Goal: Task Accomplishment & Management: Manage account settings

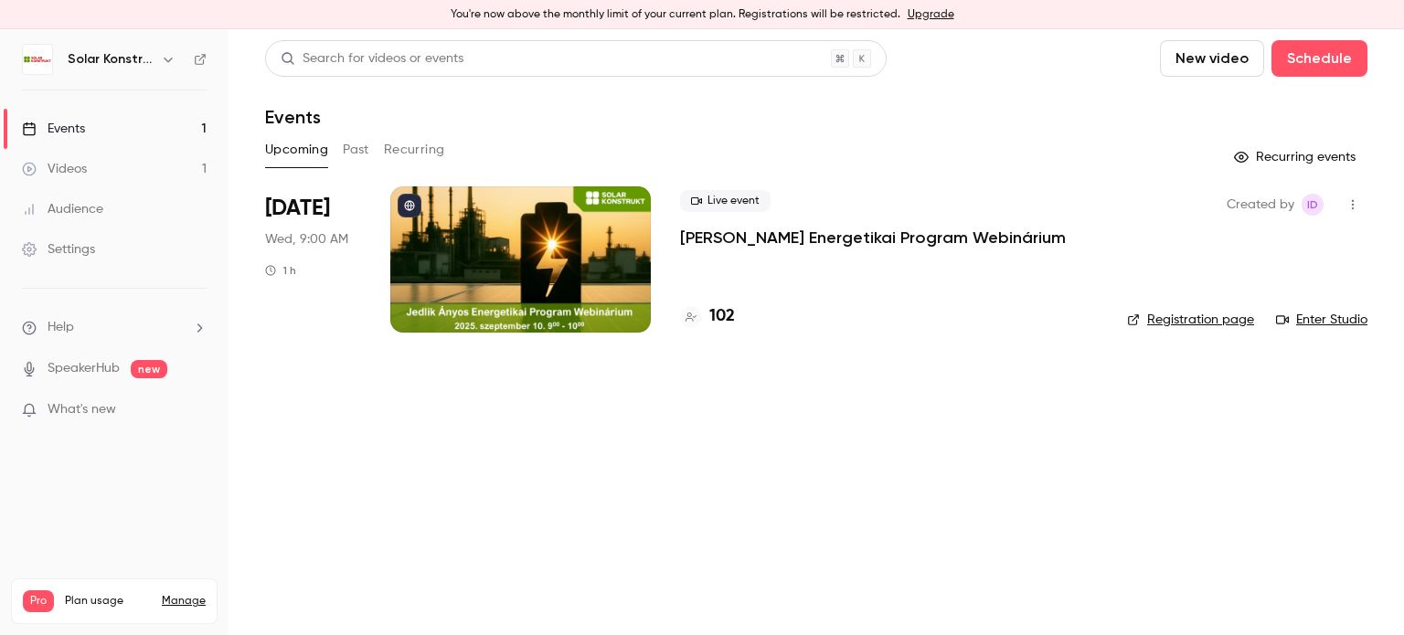
click at [575, 272] on div at bounding box center [520, 260] width 261 height 146
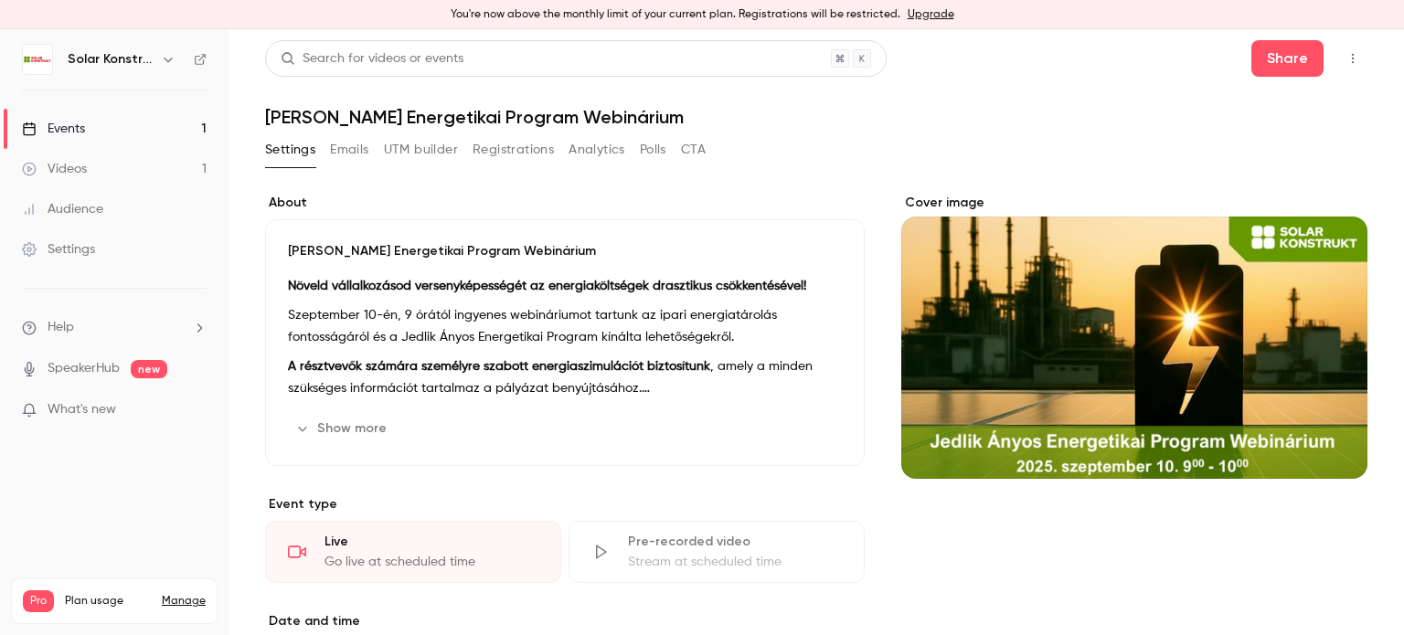
click at [512, 145] on button "Registrations" at bounding box center [513, 149] width 81 height 29
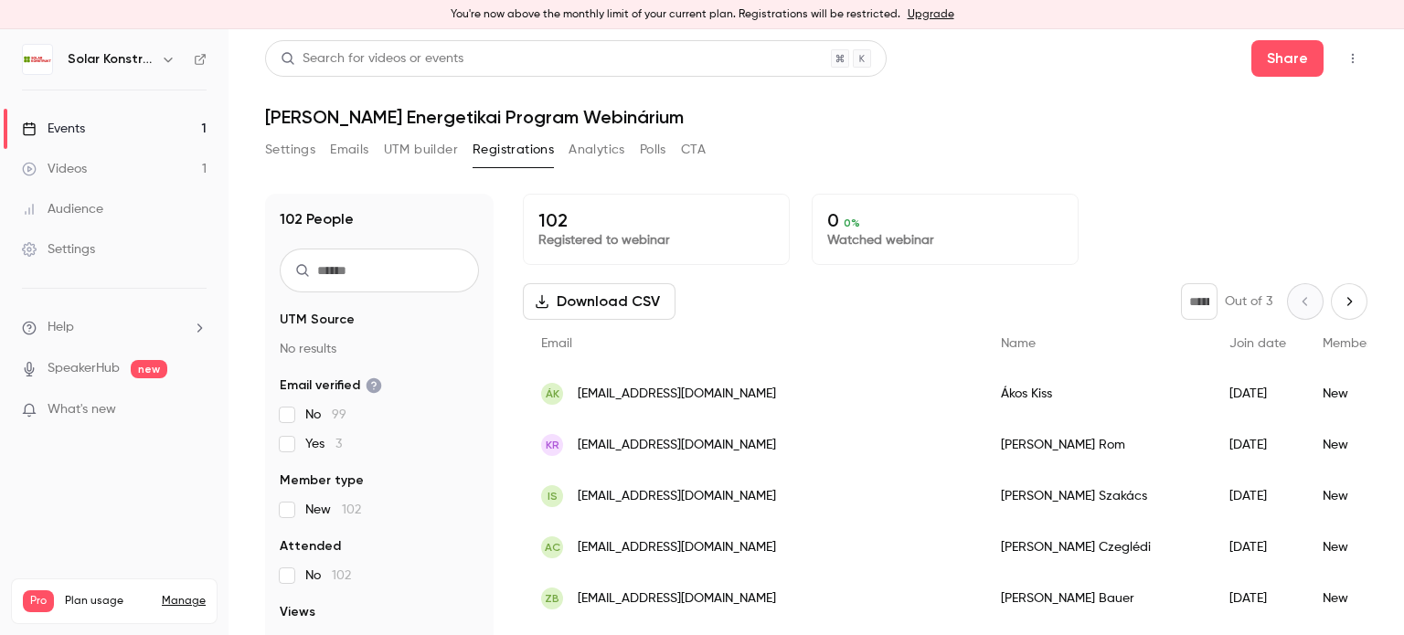
click at [1286, 309] on div "* Out of 3" at bounding box center [1274, 301] width 187 height 37
click at [1339, 306] on icon "Next page" at bounding box center [1349, 301] width 20 height 15
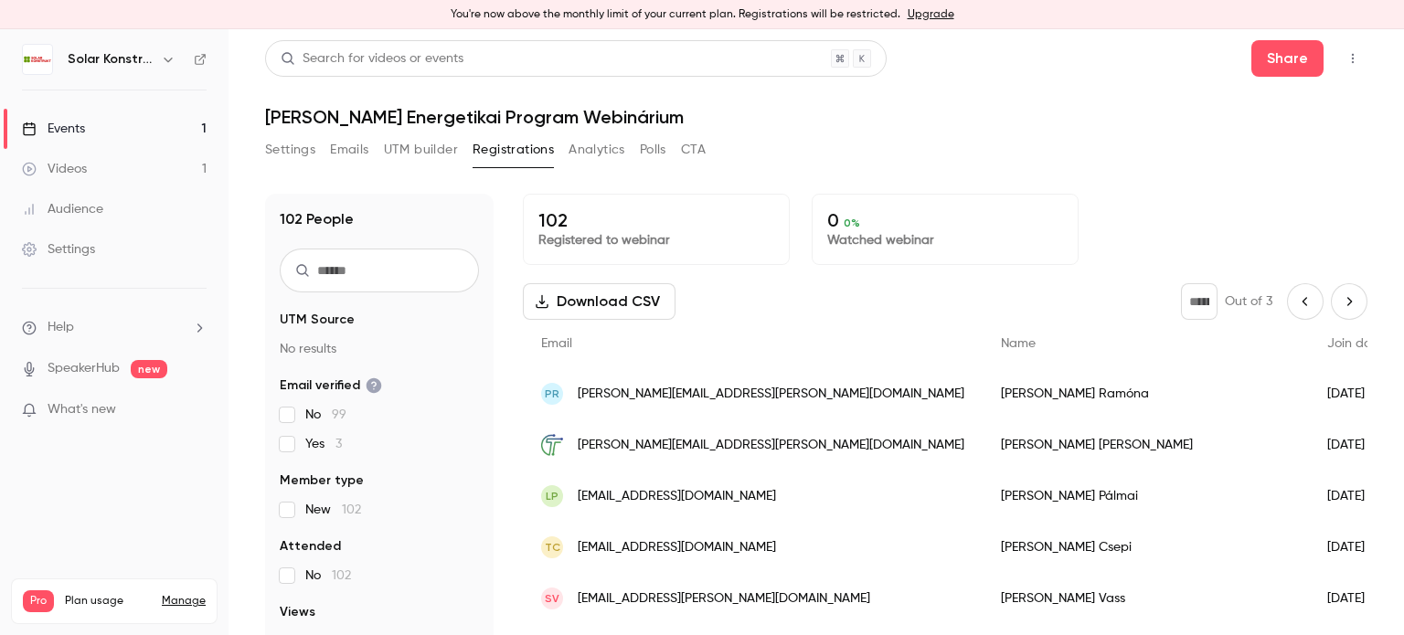
click at [1339, 294] on icon "Next page" at bounding box center [1349, 301] width 20 height 15
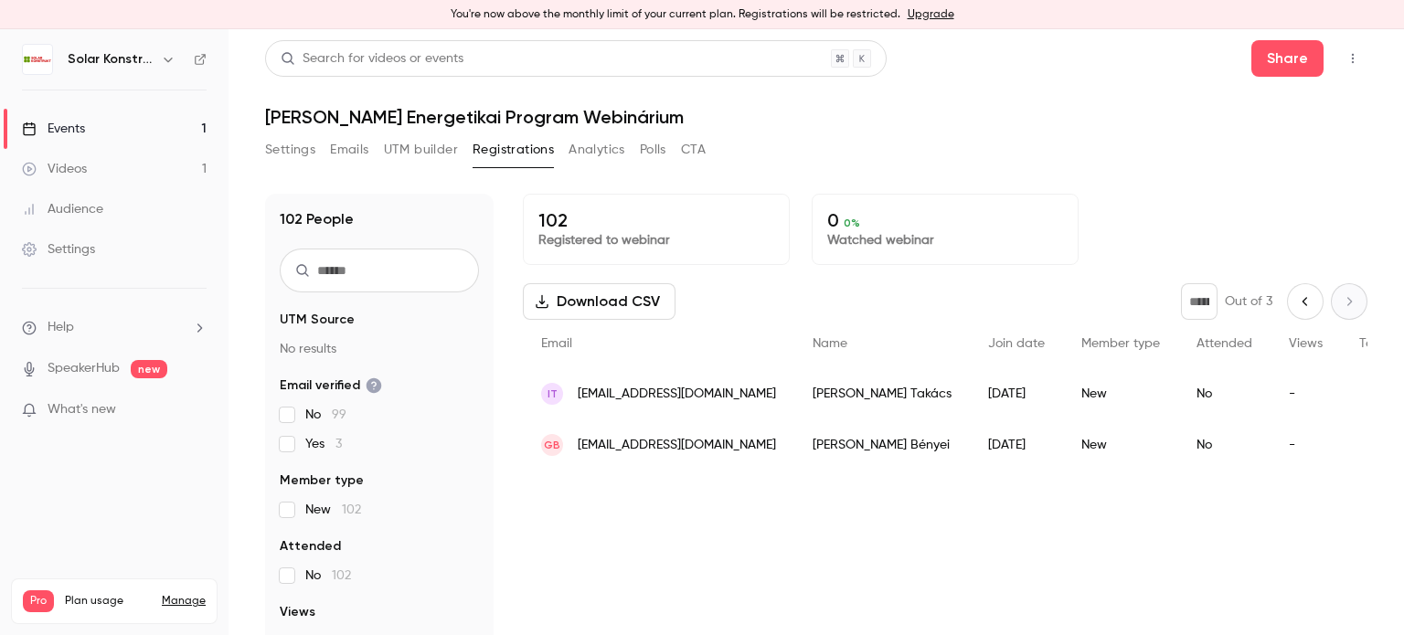
click at [1295, 307] on icon "Previous page" at bounding box center [1305, 301] width 20 height 15
type input "*"
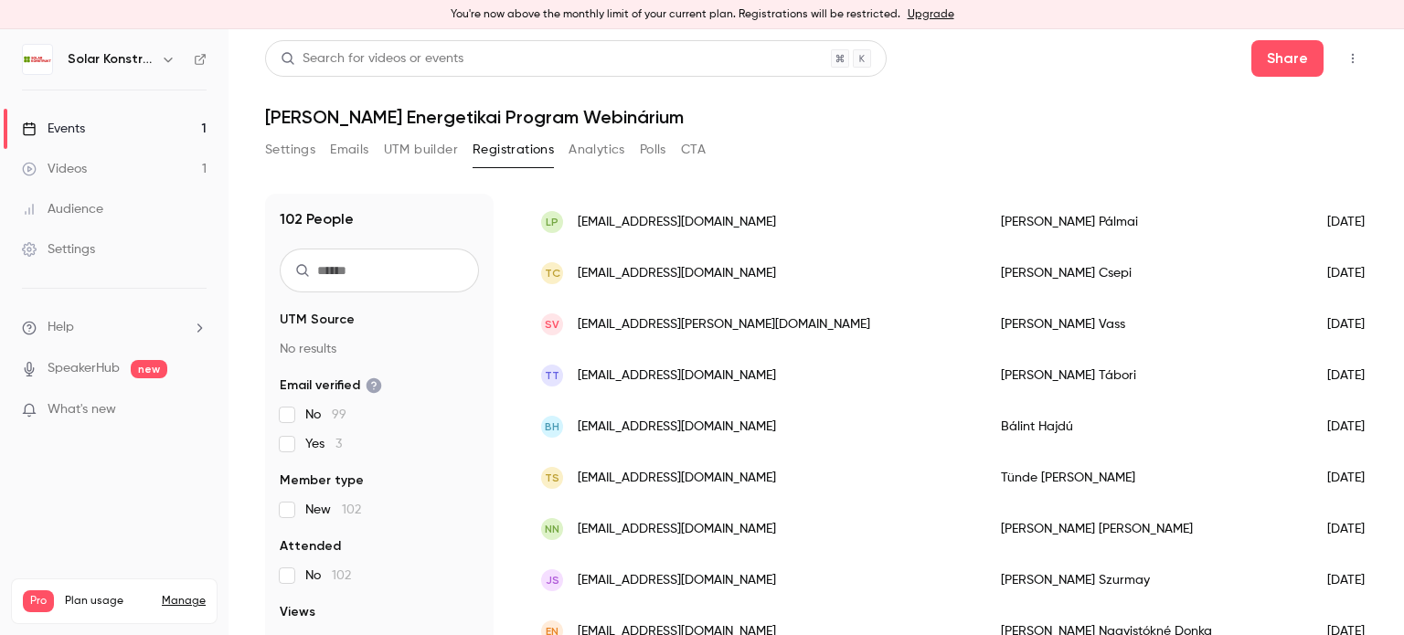
scroll to position [366, 0]
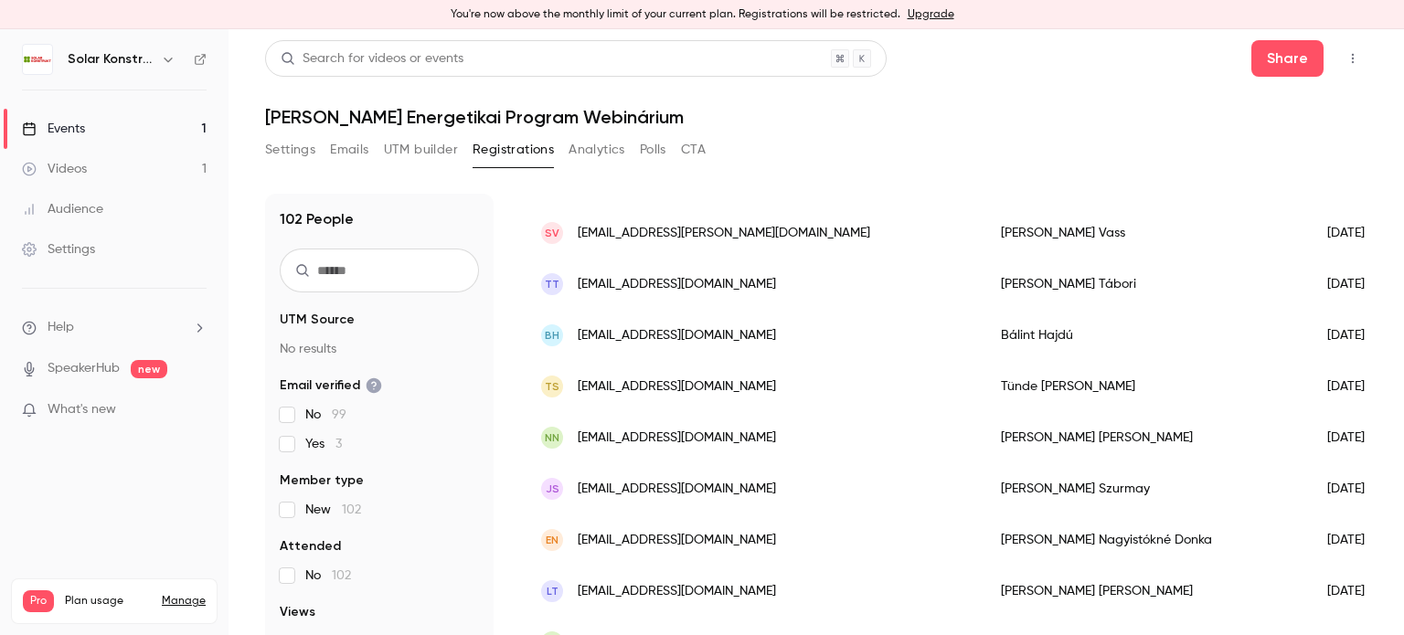
click at [983, 588] on div "László Tóth" at bounding box center [1146, 591] width 326 height 51
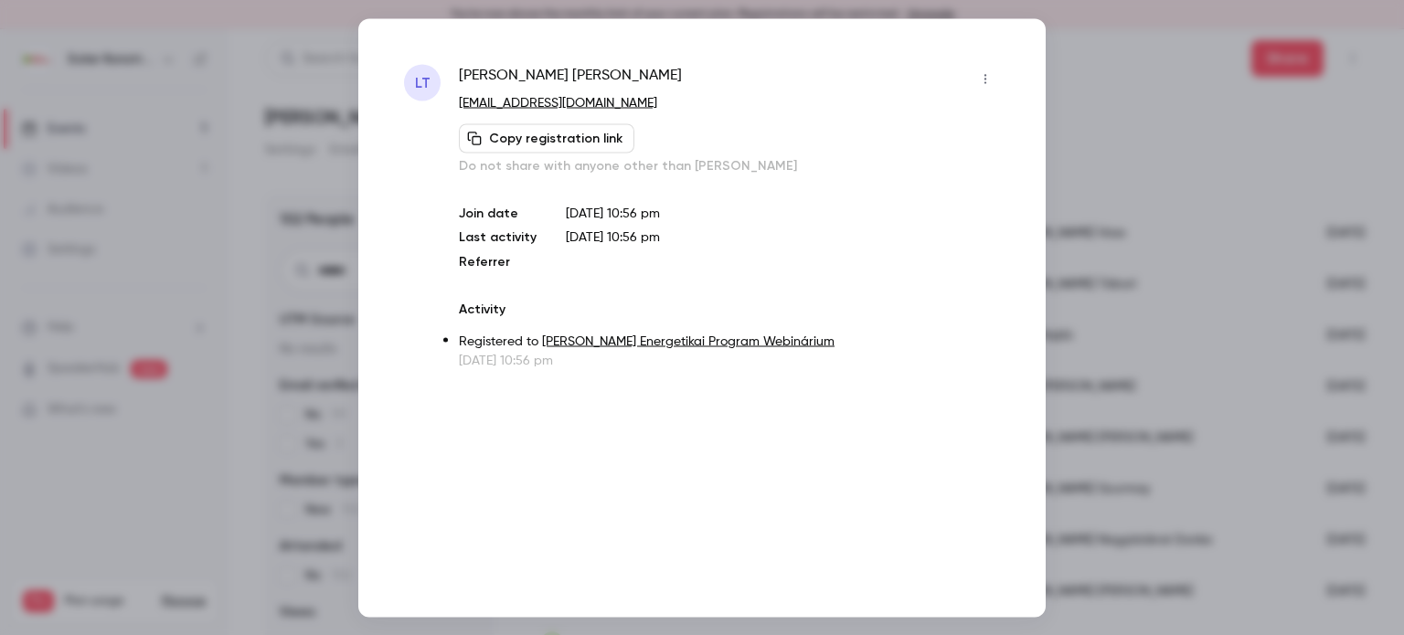
click at [983, 80] on icon "button" at bounding box center [985, 78] width 15 height 13
click at [942, 175] on div "Remove registration" at bounding box center [915, 173] width 139 height 18
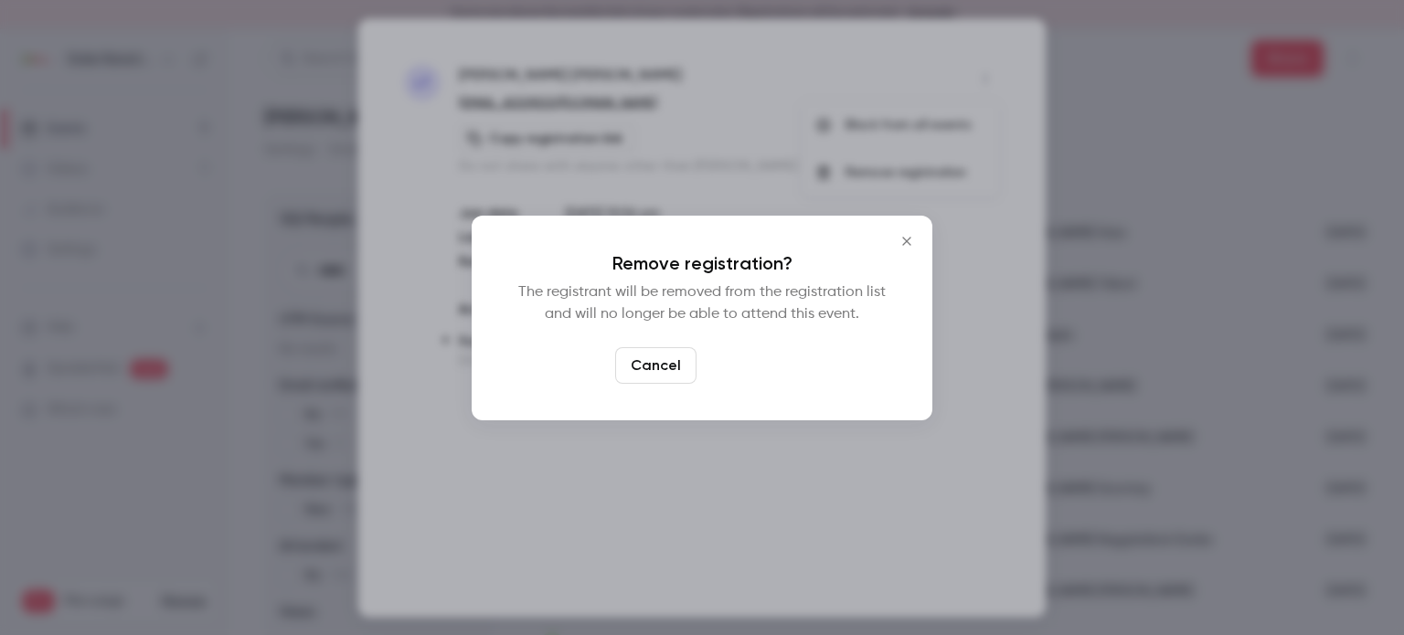
click at [761, 359] on button "Confirm" at bounding box center [747, 365] width 86 height 37
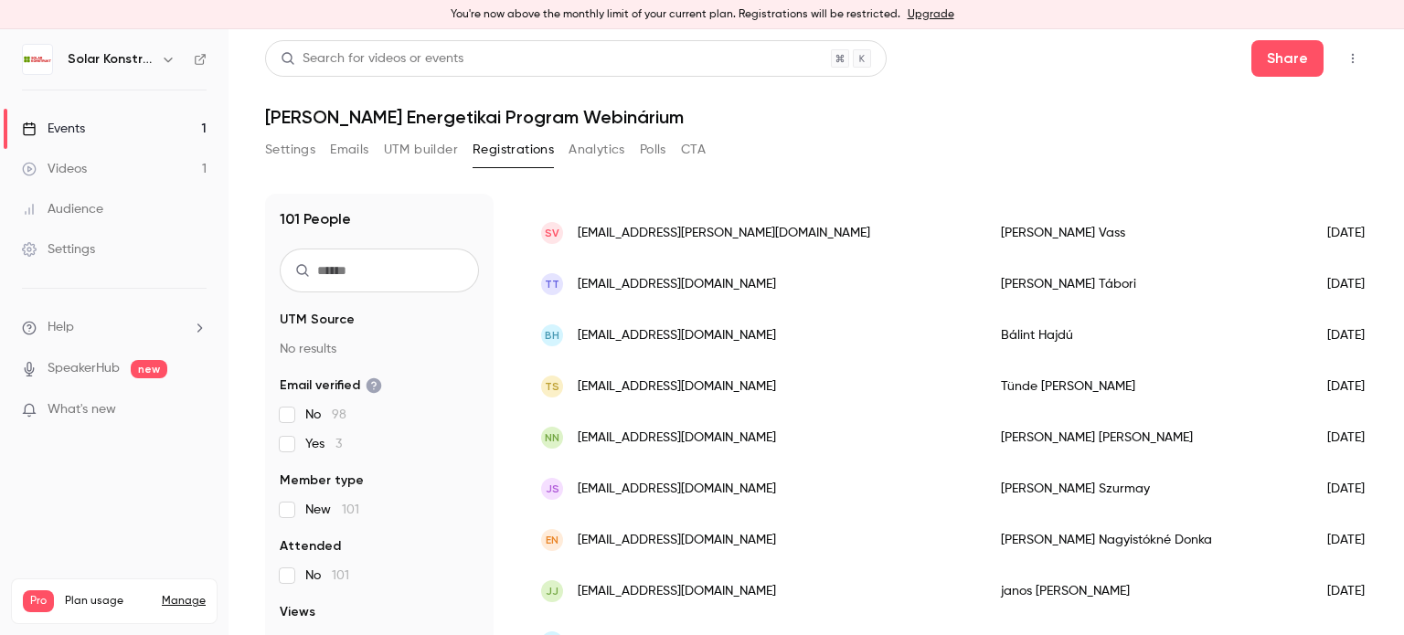
click at [614, 154] on button "Analytics" at bounding box center [597, 149] width 57 height 29
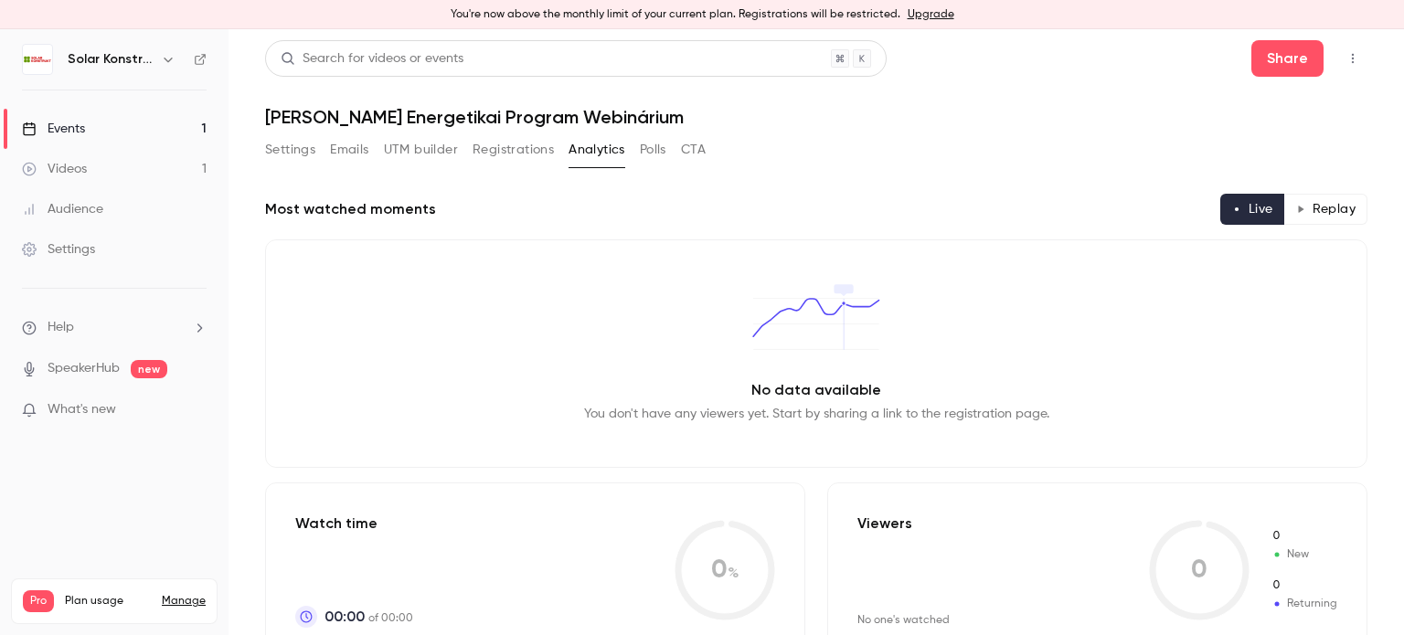
click at [665, 151] on button "Polls" at bounding box center [653, 149] width 27 height 29
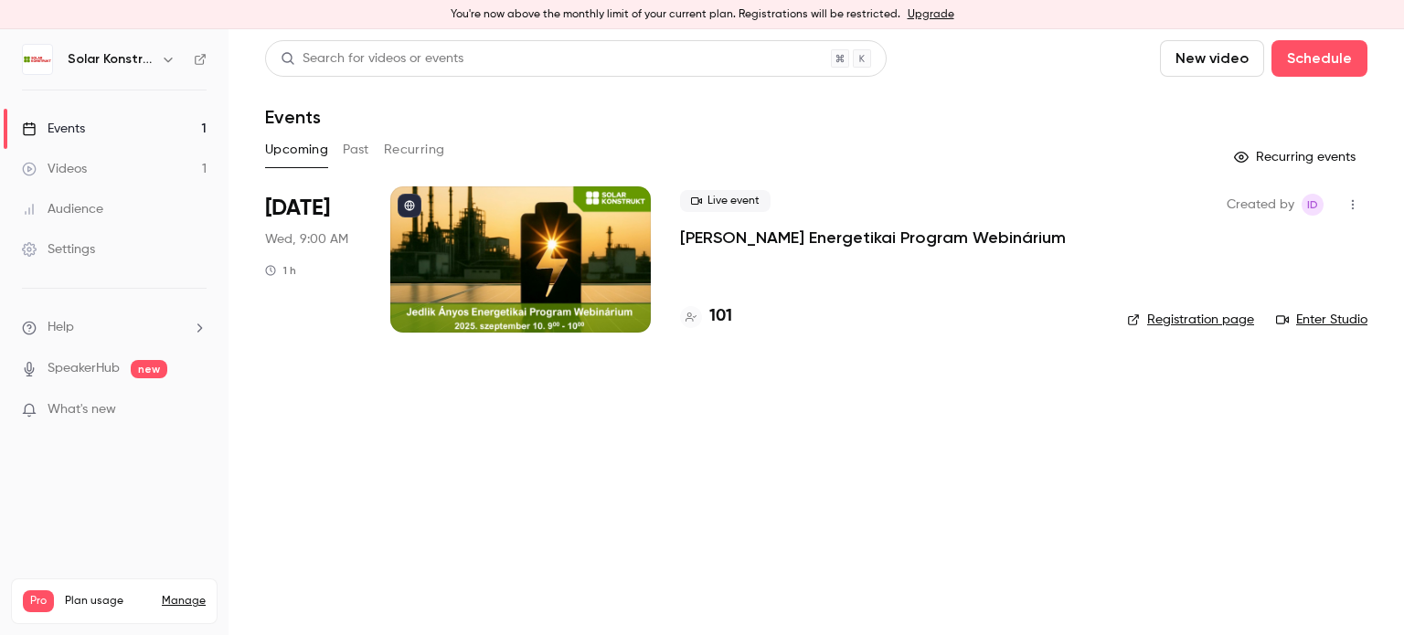
click at [563, 251] on div at bounding box center [520, 260] width 261 height 146
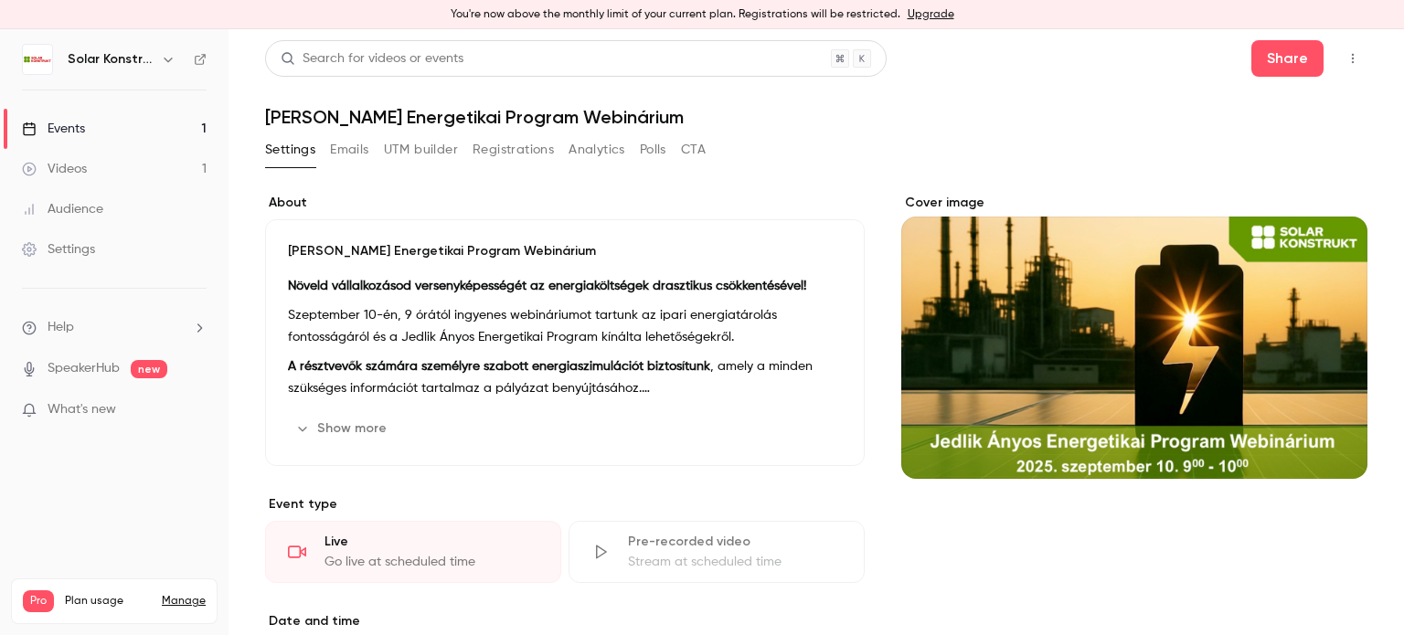
click at [505, 144] on button "Registrations" at bounding box center [513, 149] width 81 height 29
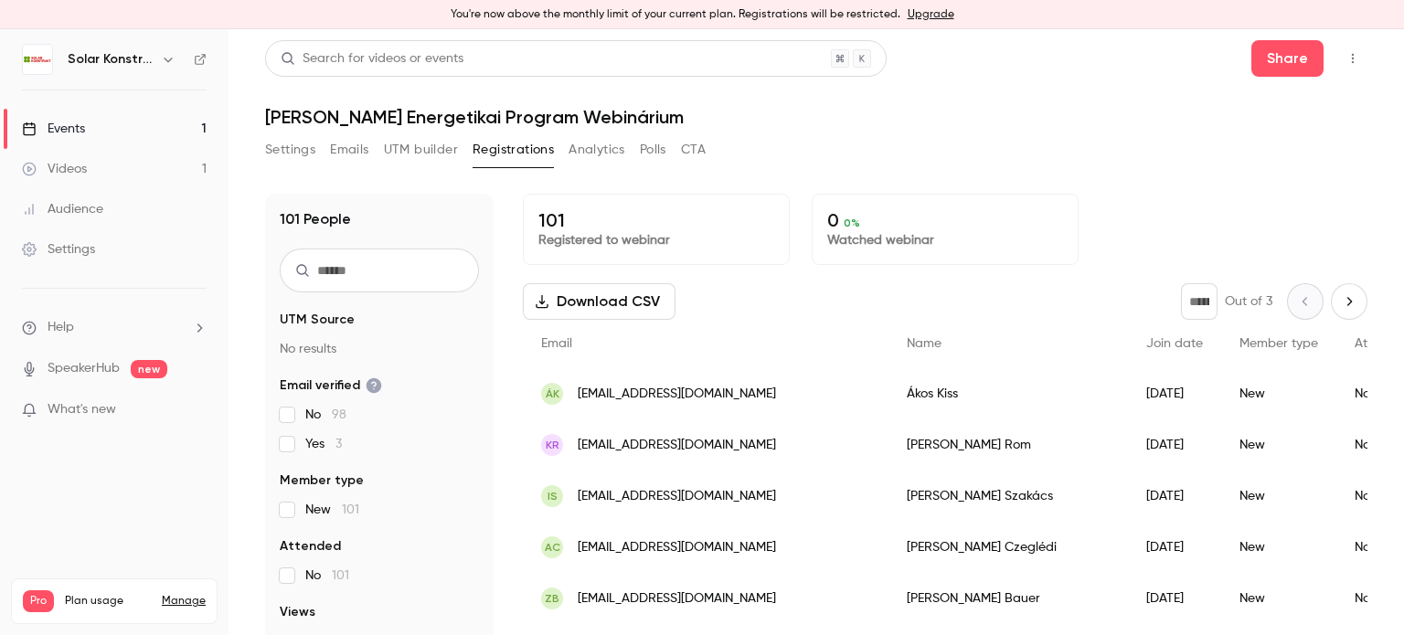
click at [1339, 304] on icon "Next page" at bounding box center [1349, 301] width 20 height 15
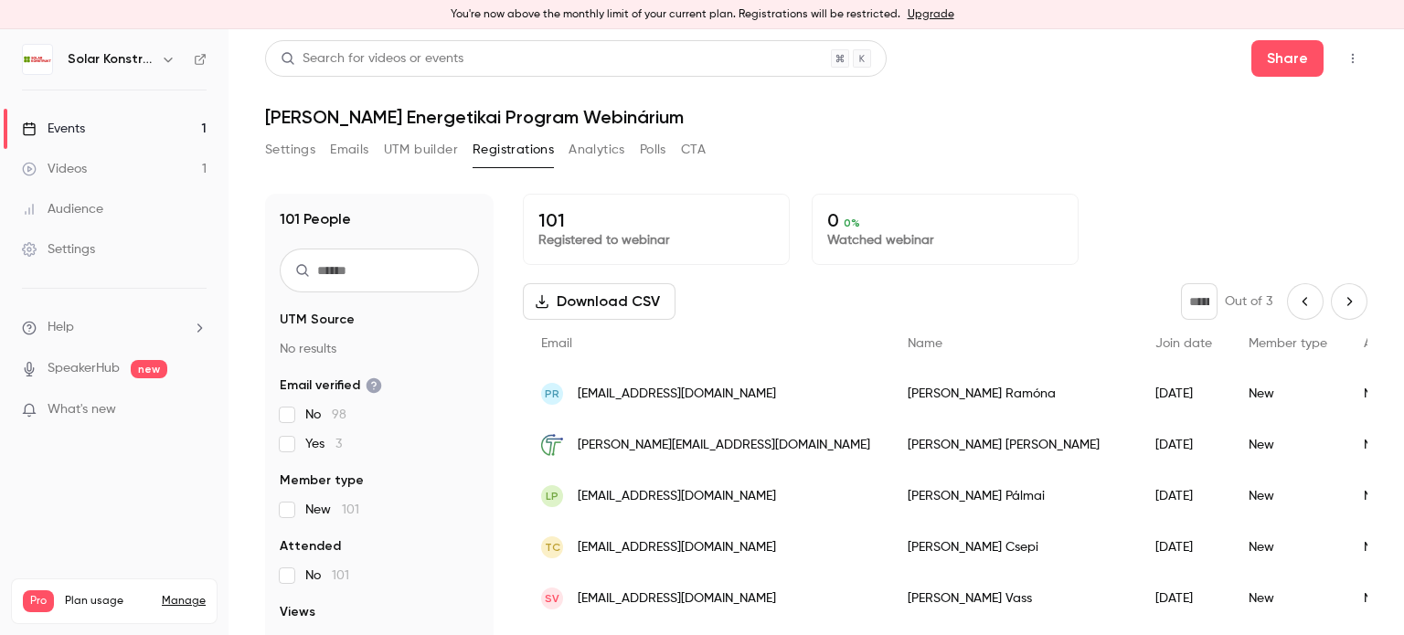
click at [1295, 303] on icon "Previous page" at bounding box center [1305, 301] width 20 height 15
type input "*"
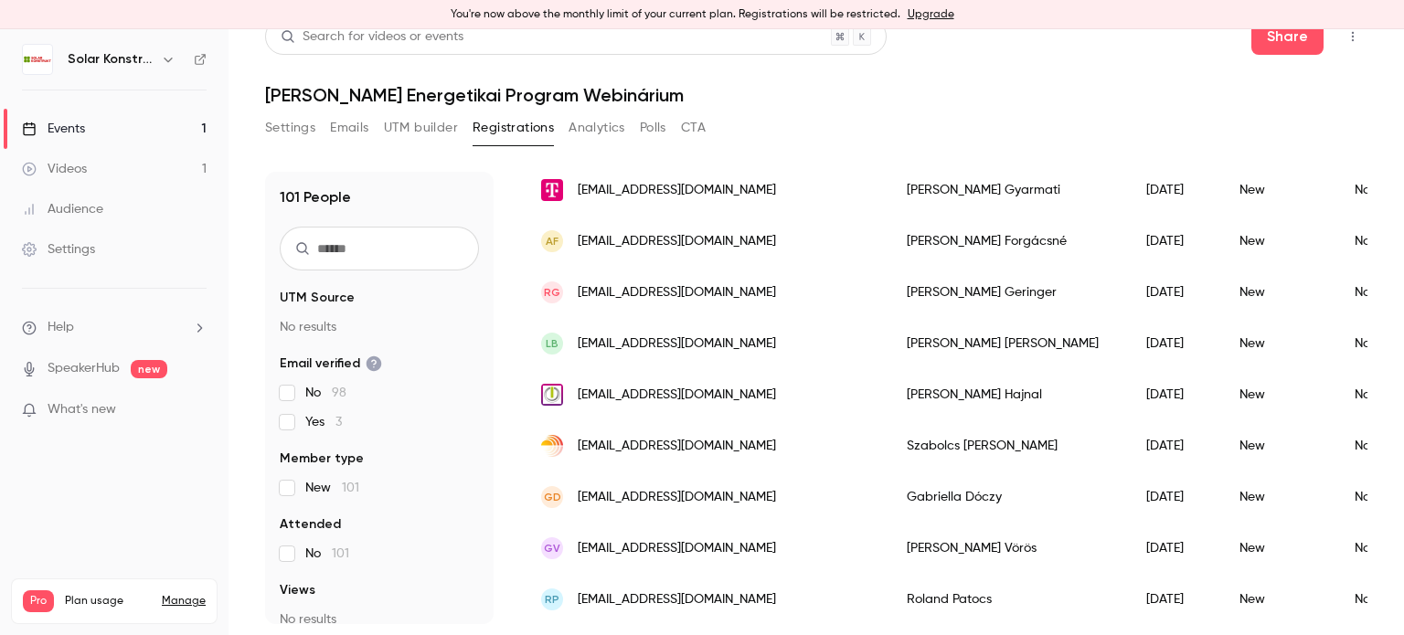
scroll to position [1929, 0]
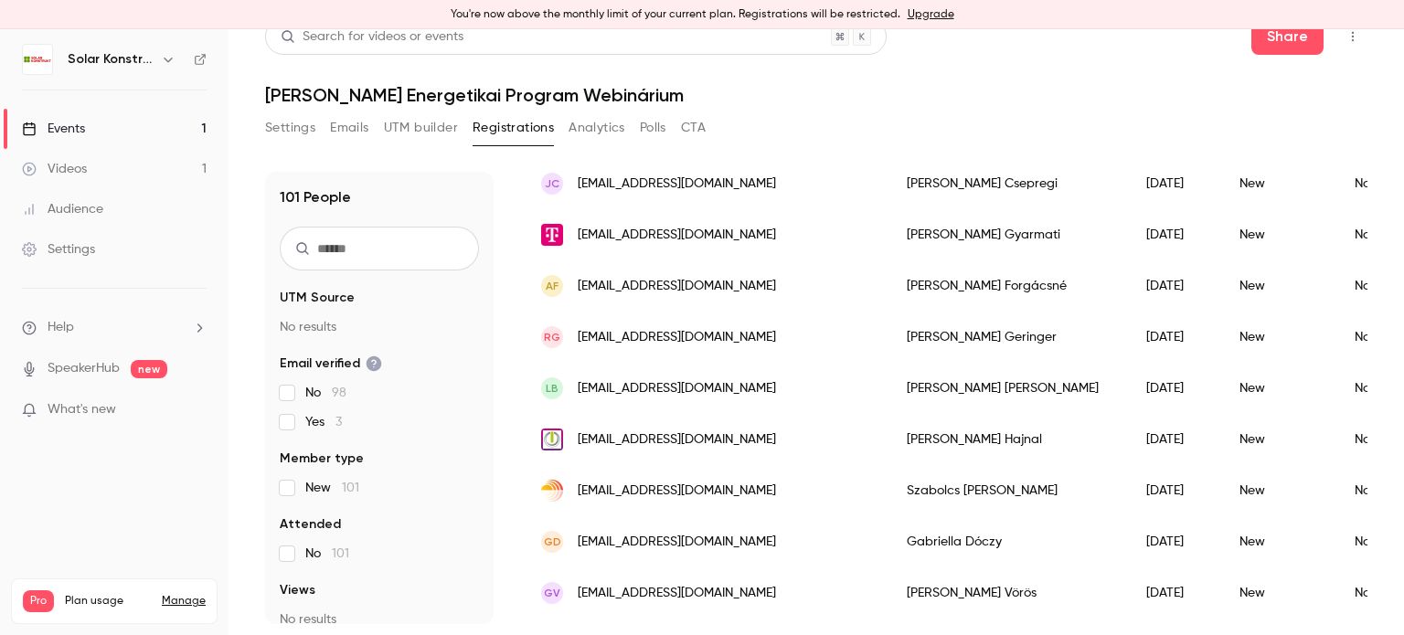
click at [921, 279] on div "[PERSON_NAME]" at bounding box center [1009, 286] width 240 height 51
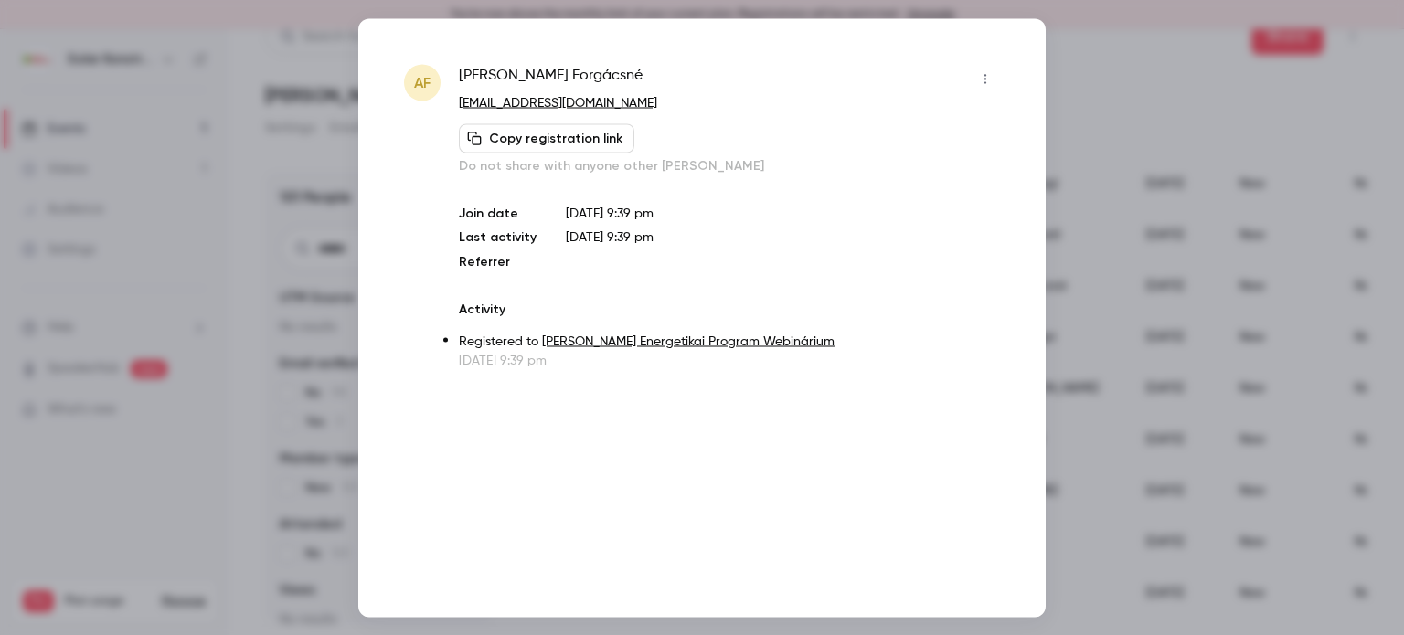
click at [980, 76] on icon "button" at bounding box center [985, 78] width 15 height 13
click at [909, 176] on div "Remove registration" at bounding box center [915, 173] width 139 height 18
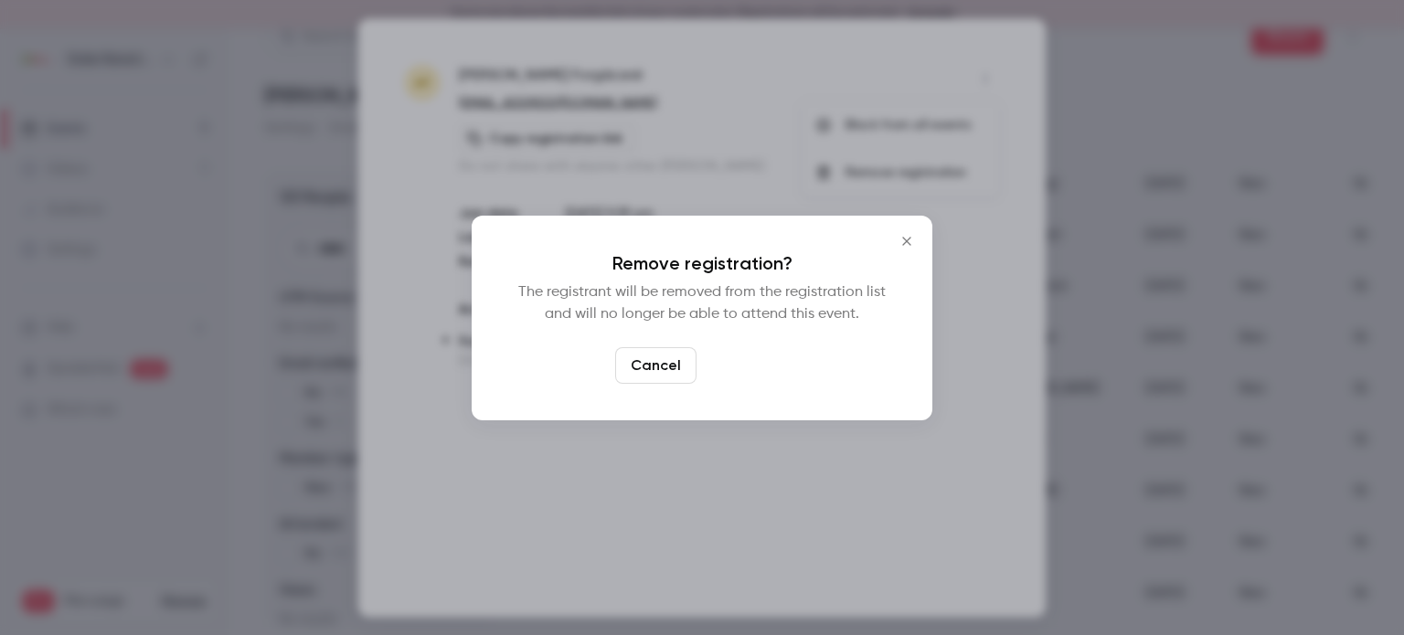
click at [754, 358] on button "Confirm" at bounding box center [747, 365] width 86 height 37
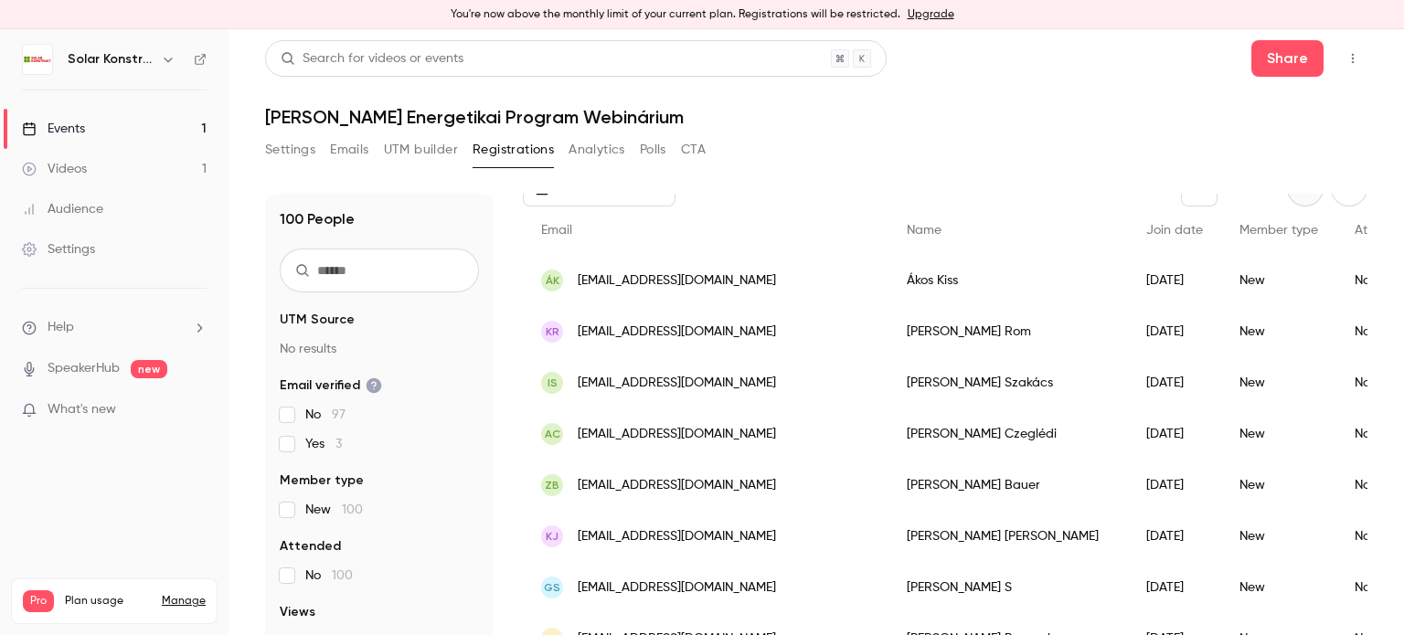
scroll to position [0, 0]
